Goal: Information Seeking & Learning: Learn about a topic

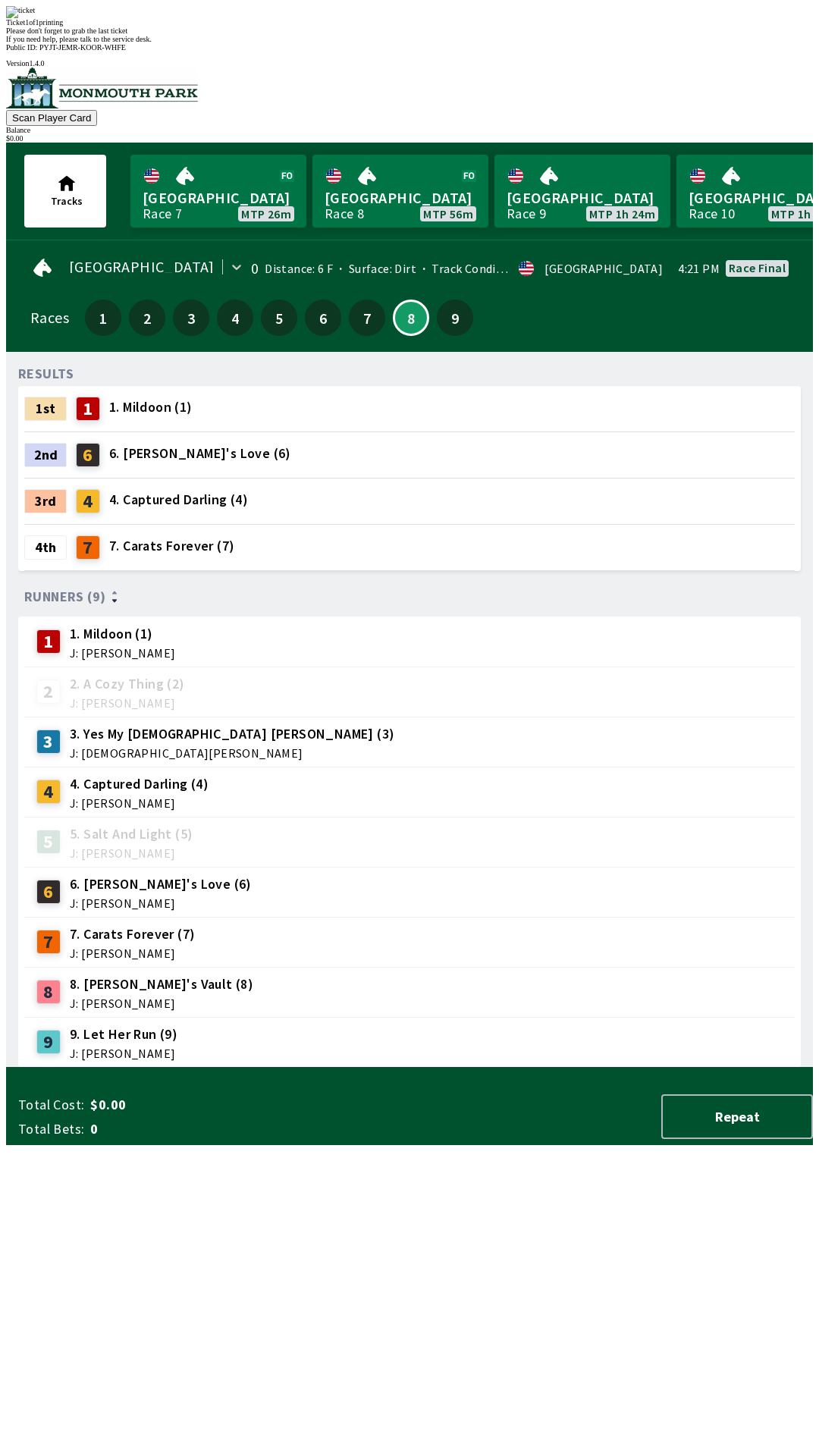
click at [374, 300] on div "7" at bounding box center [366, 318] width 37 height 37
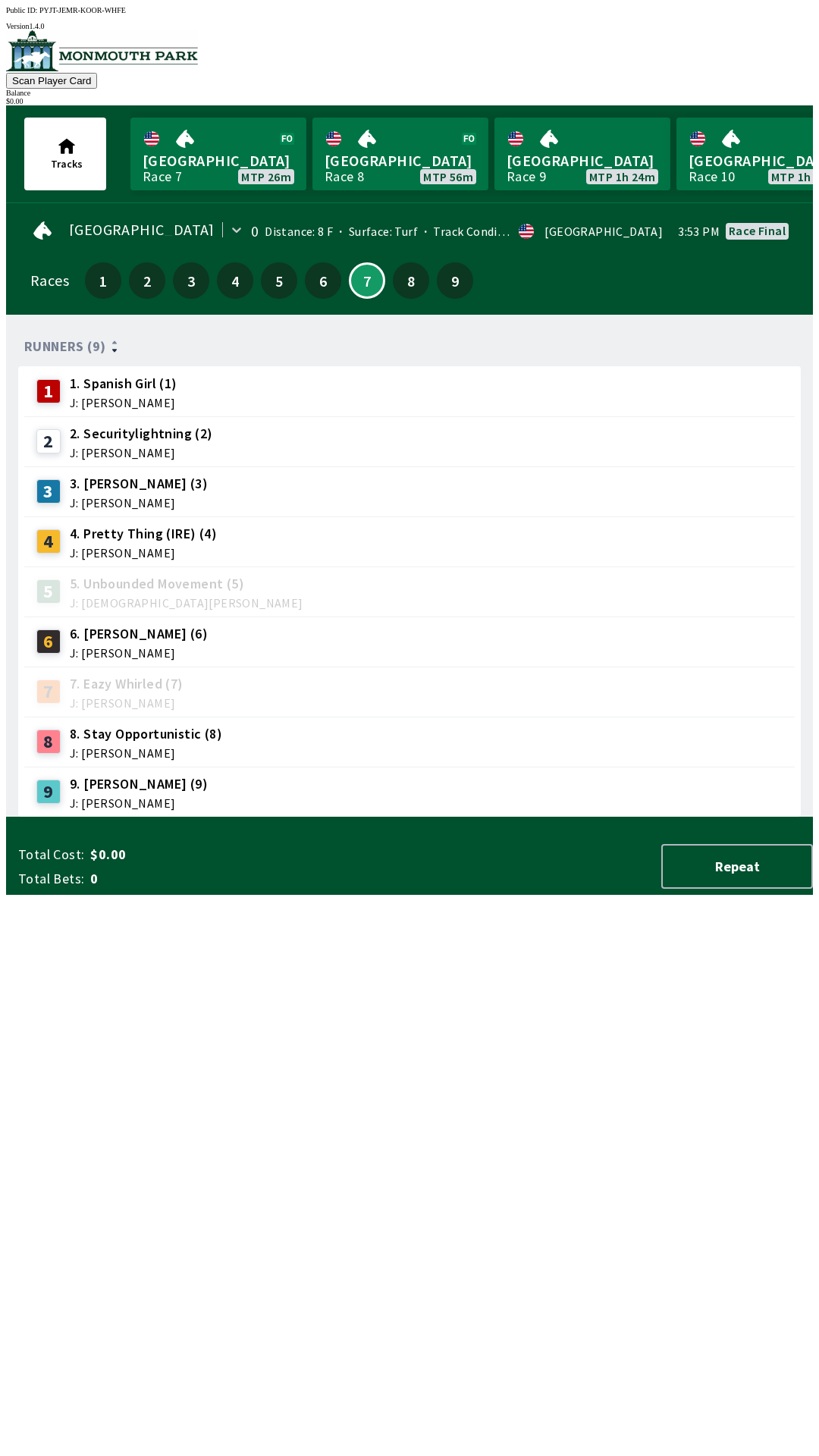
click at [373, 673] on div "7 7. [PERSON_NAME] (7) J: [PERSON_NAME]" at bounding box center [410, 692] width 758 height 38
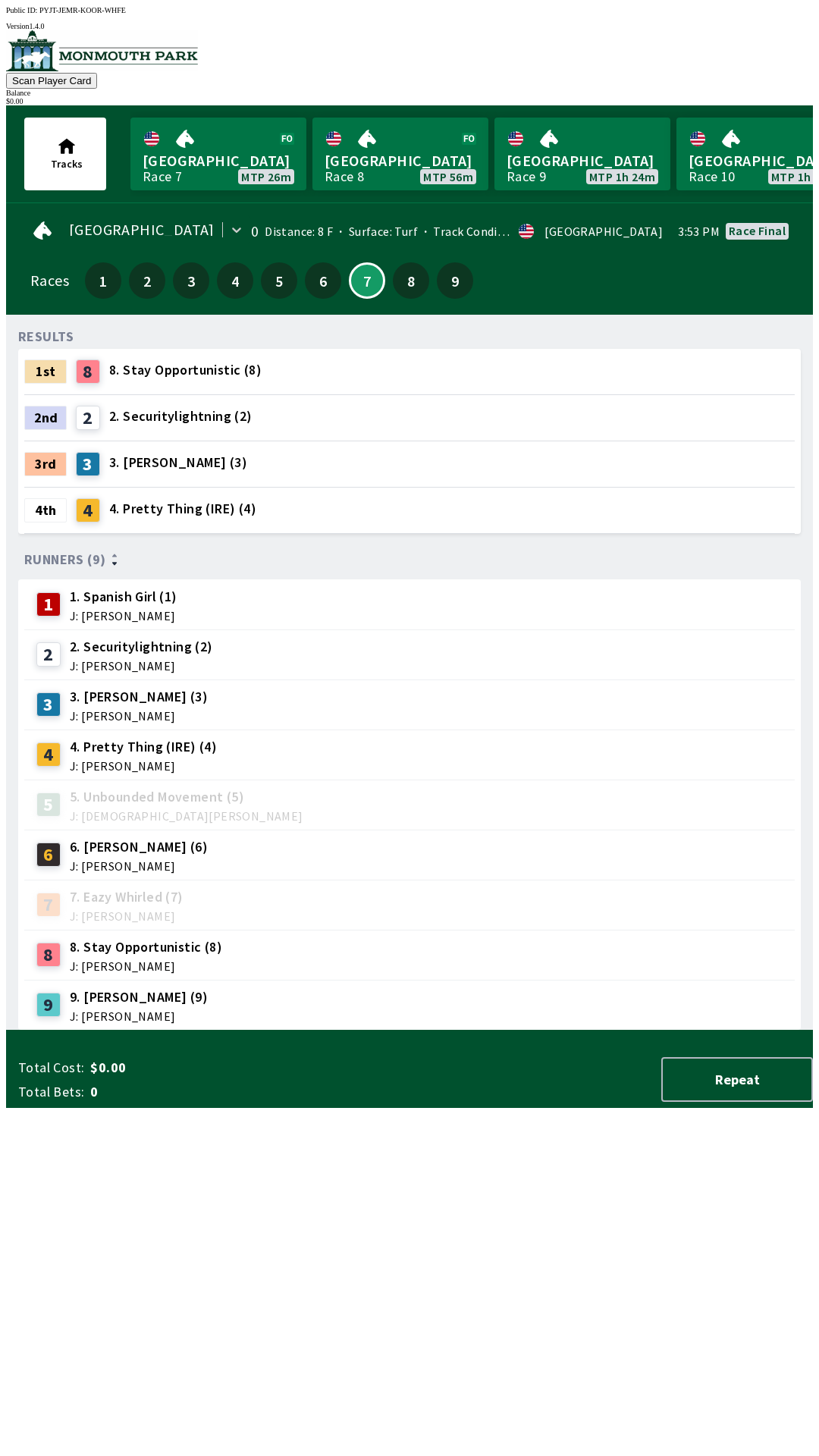
click at [361, 224] on span "Surface: Turf" at bounding box center [375, 230] width 85 height 15
click at [617, 179] on link "Canterbury Park Race 9 MTP 1h 24m" at bounding box center [582, 153] width 176 height 72
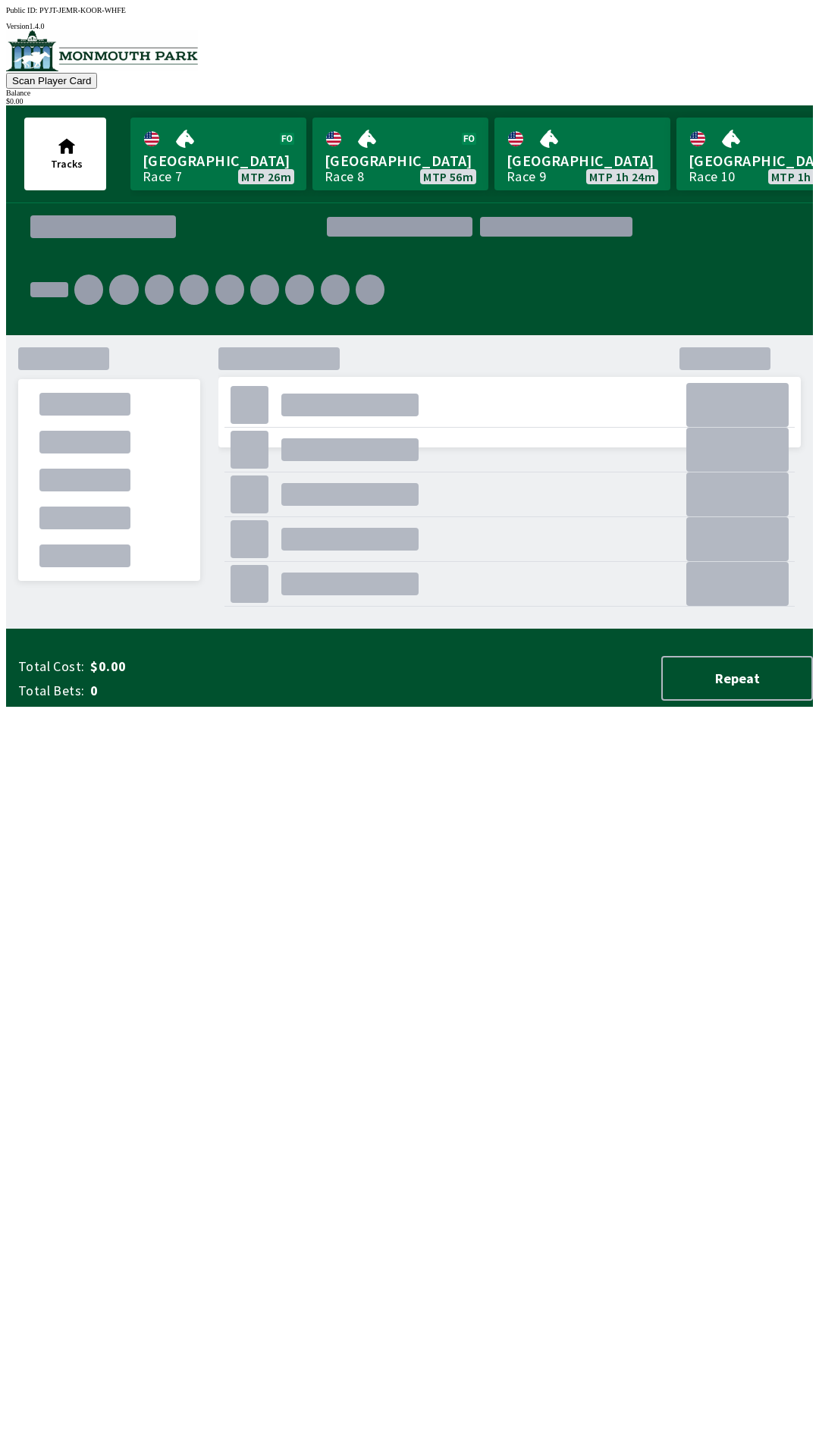
click at [600, 239] on div ". . . . . . . . . . . ." at bounding box center [415, 272] width 795 height 126
click at [204, 162] on link "Canterbury Park Race 7 MTP 26m" at bounding box center [217, 153] width 176 height 72
click at [242, 602] on div "." at bounding box center [249, 584] width 38 height 38
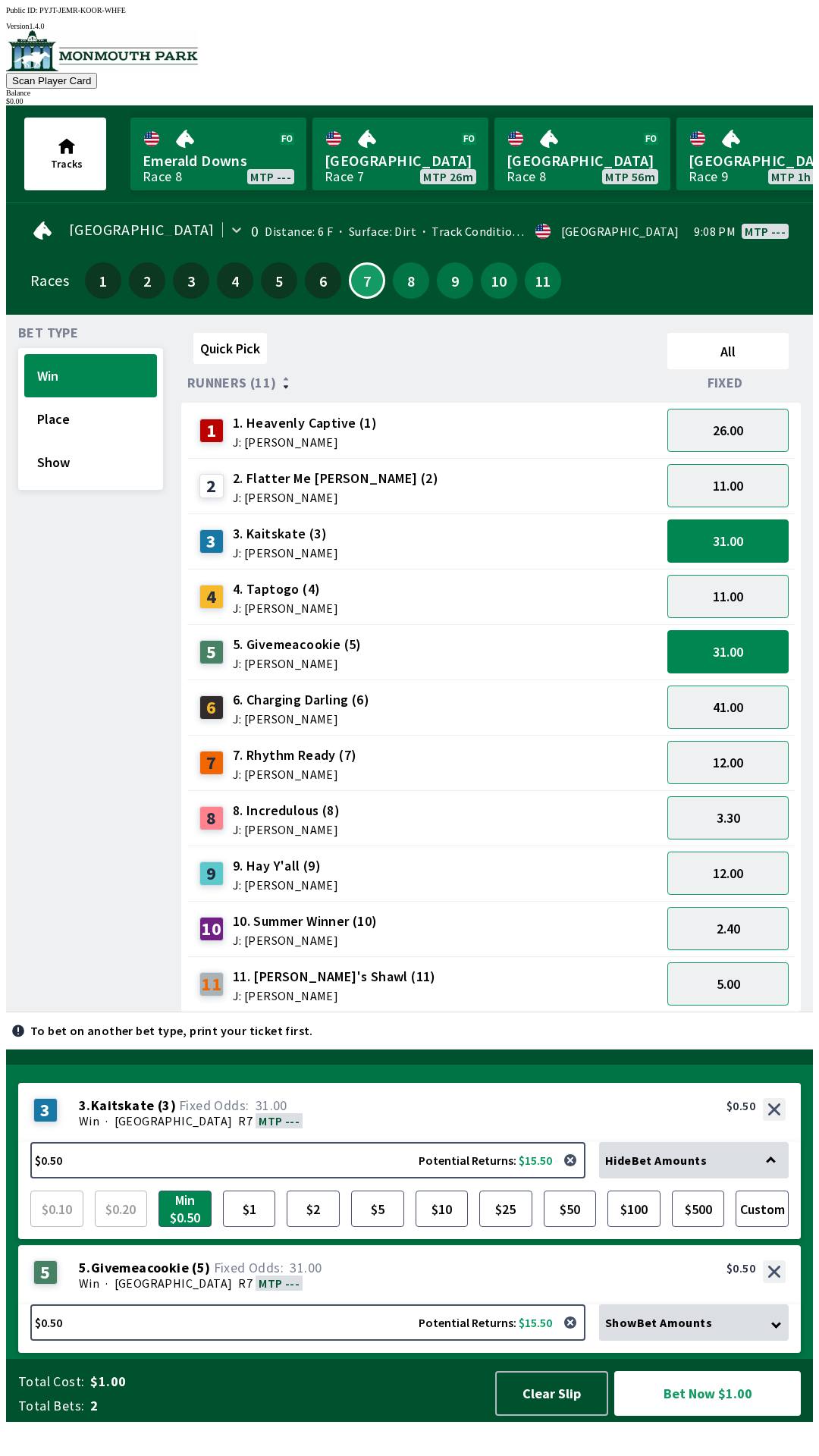
click at [518, 223] on span "Track Condition: Fast" at bounding box center [481, 230] width 131 height 15
click at [442, 760] on div "7 7. Rhythm Ready (7) J: [PERSON_NAME]" at bounding box center [424, 762] width 462 height 38
